Goal: Navigation & Orientation: Find specific page/section

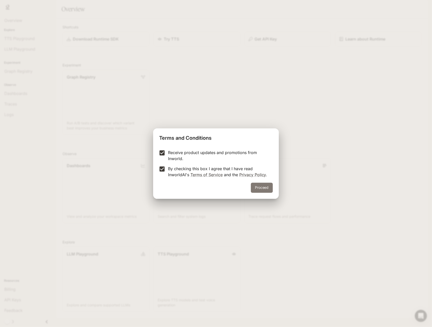
click at [262, 188] on button "Proceed" at bounding box center [262, 188] width 22 height 10
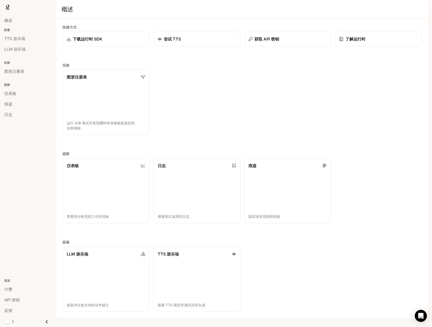
click at [276, 113] on div "图形注册表 运行 A/B 测试并发现哪种变体最能改善您的业务指标" at bounding box center [239, 100] width 363 height 69
click at [15, 37] on font "TTS 游乐场" at bounding box center [14, 38] width 21 height 5
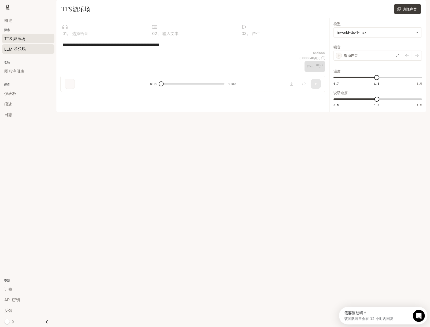
click at [16, 49] on font "LLM 游乐场" at bounding box center [14, 49] width 21 height 5
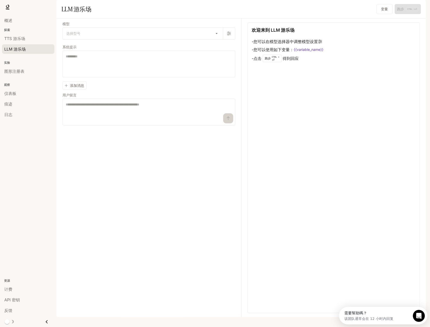
click at [160, 196] on div "模型 选择型号 ​ 系统提示 * ​ 添加消息 用户留言 * ​" at bounding box center [151, 167] width 179 height 299
click at [171, 156] on div "模型 选择型号 ​ 系统提示 * ​ 添加消息 用户留言 * ​" at bounding box center [151, 167] width 179 height 299
click at [18, 72] on font "图形注册表" at bounding box center [14, 71] width 20 height 5
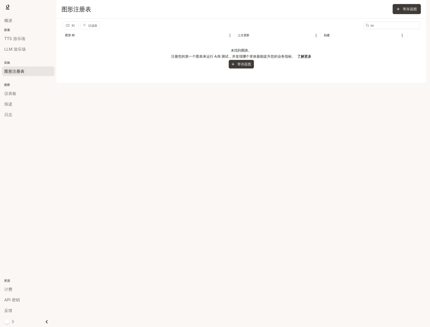
click at [26, 172] on div "概述 探索 TTS 游乐场 LLM 游乐场 实验 图形注册表 观察 仪表板 痕迹 日志 资源 计费 API 密钥 反馈" at bounding box center [28, 170] width 56 height 313
click at [16, 50] on font "LLM 游乐场" at bounding box center [14, 49] width 21 height 5
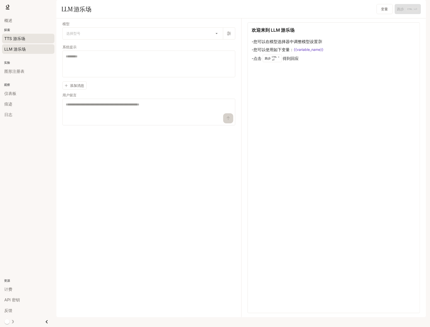
click at [9, 38] on font "TTS 游乐场" at bounding box center [14, 38] width 21 height 5
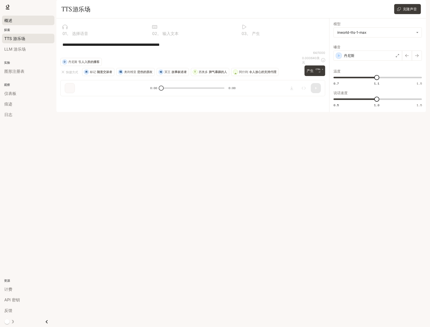
click at [16, 19] on div "概述" at bounding box center [28, 20] width 48 height 6
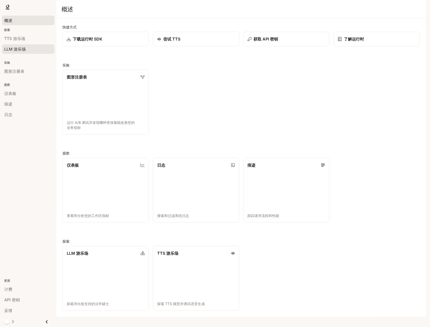
click at [16, 47] on font "LLM 游乐场" at bounding box center [14, 49] width 21 height 5
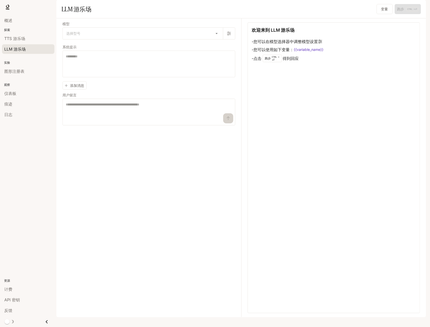
click at [274, 147] on div "欢迎来到 LLM 游乐场 - 您可以在模型选择器中调整模型设置 - 您可以使用如下变量： {{variable_name}} - 点击 跑步 CTRL + ⏎…" at bounding box center [334, 167] width 172 height 291
